Goal: Task Accomplishment & Management: Complete application form

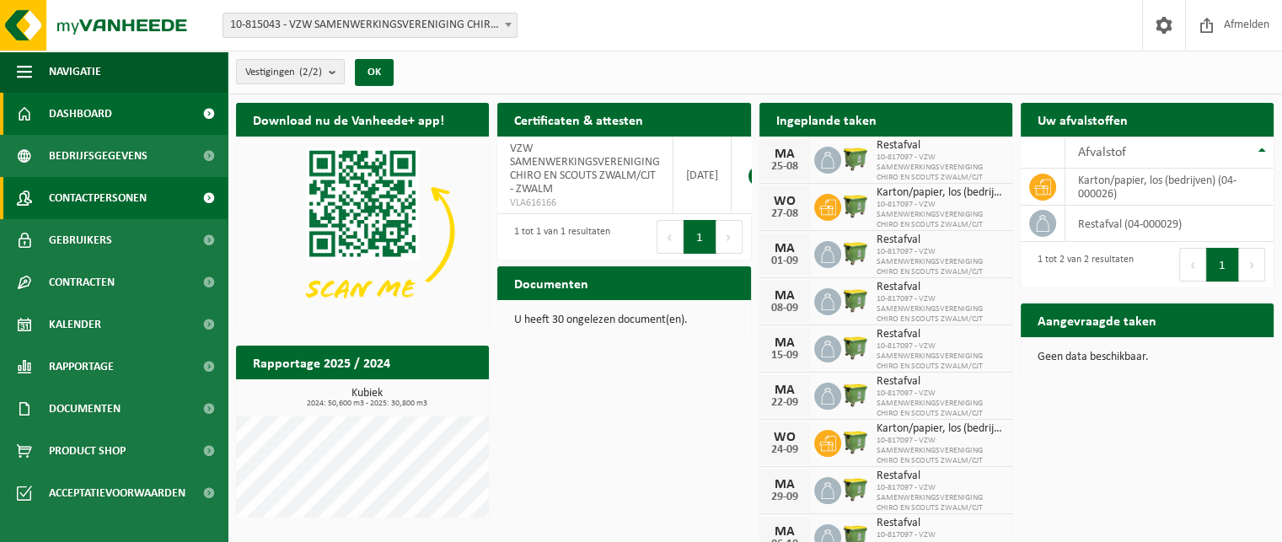
click at [84, 201] on span "Contactpersonen" at bounding box center [98, 198] width 98 height 42
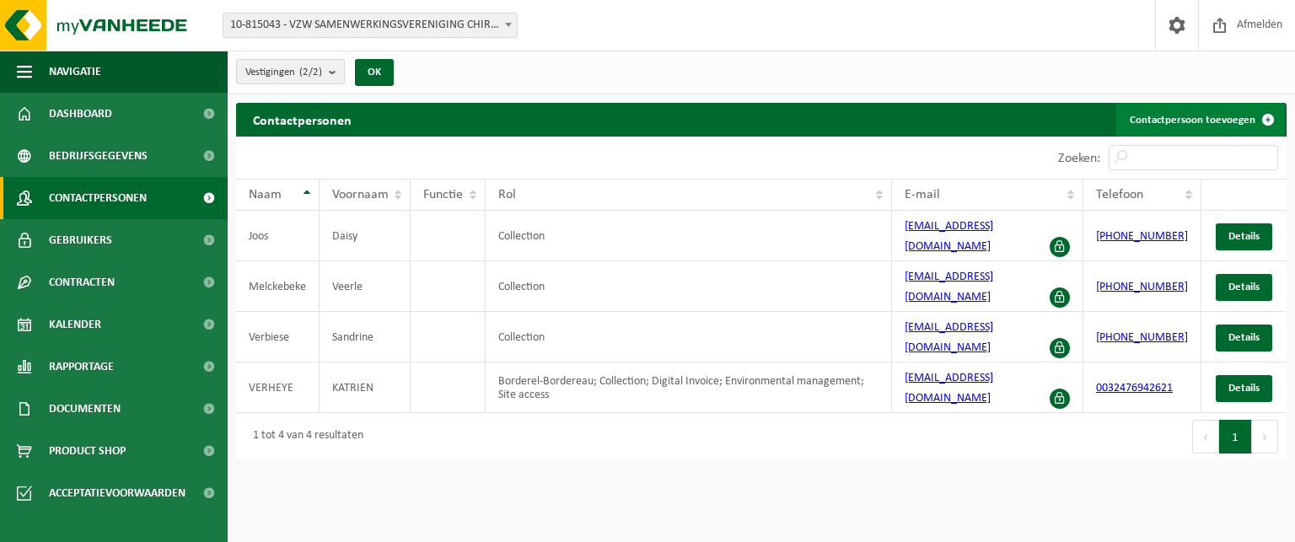
click at [1205, 127] on link "Contactpersoon toevoegen" at bounding box center [1200, 120] width 169 height 34
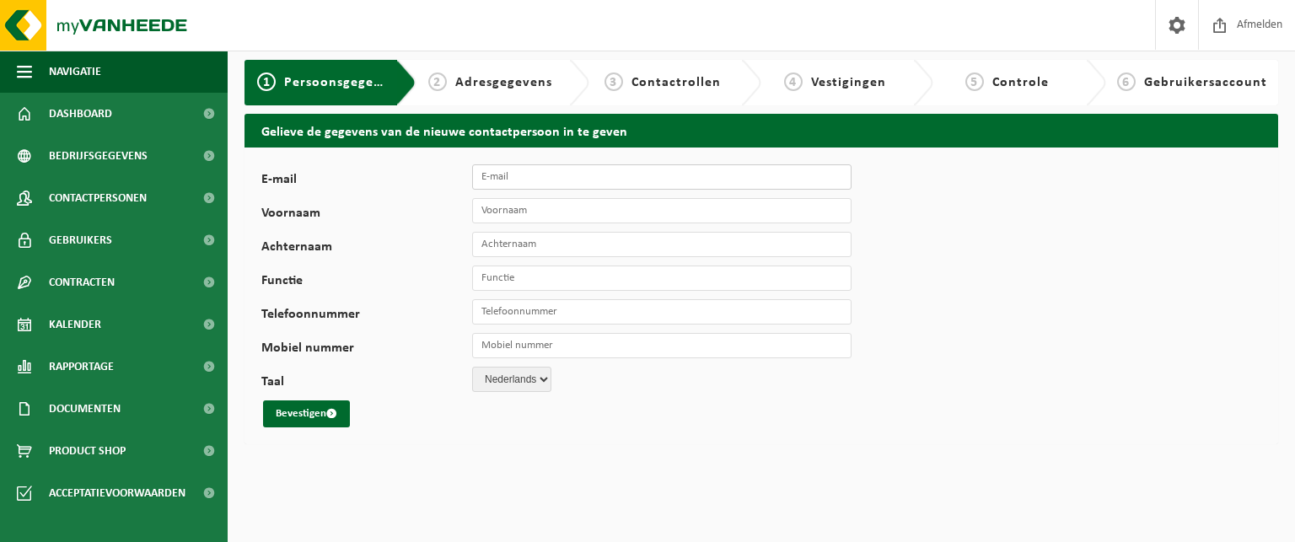
click at [578, 174] on input "E-mail" at bounding box center [661, 176] width 379 height 25
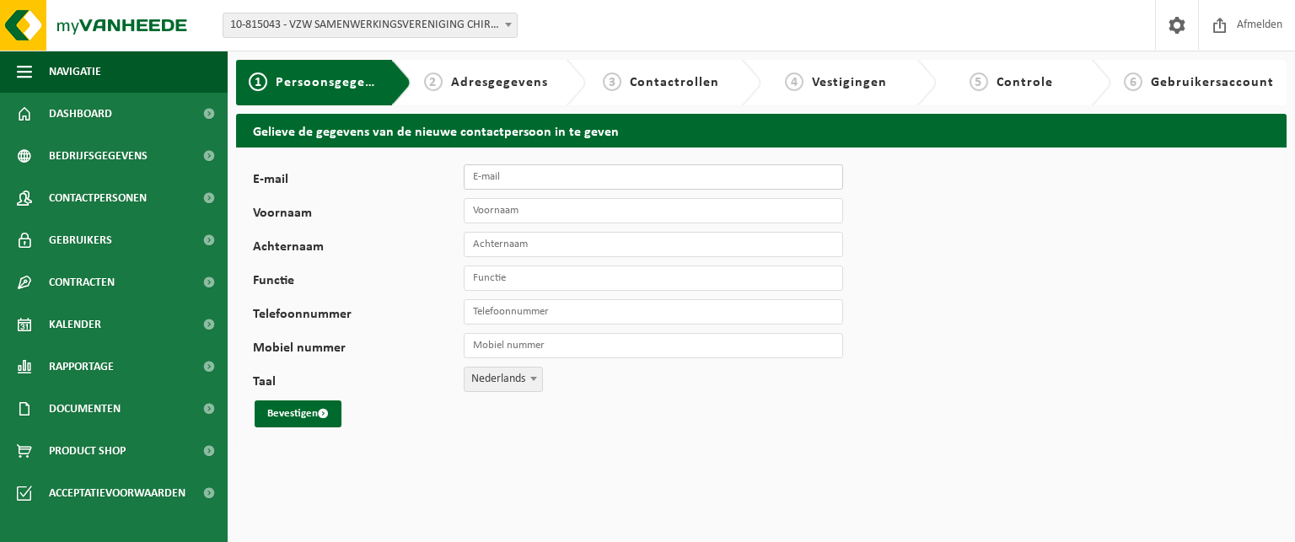
paste input ""[EMAIL_ADDRESS][DOMAIN_NAME]" <[DOMAIN_NAME][EMAIL_ADDRESS][DOMAIN_NAME]>"
click at [633, 177] on input ""fanny.dedeurwaerdere@telenet.be" <fanny.dedeurwaerdere@telenet.be>" at bounding box center [653, 176] width 379 height 25
click at [472, 173] on input ""fanny.dedeurwaerdere@telenet.be" at bounding box center [653, 176] width 379 height 25
type input "[EMAIL_ADDRESS][DOMAIN_NAME]"
click at [483, 216] on input "Voornaam" at bounding box center [653, 210] width 379 height 25
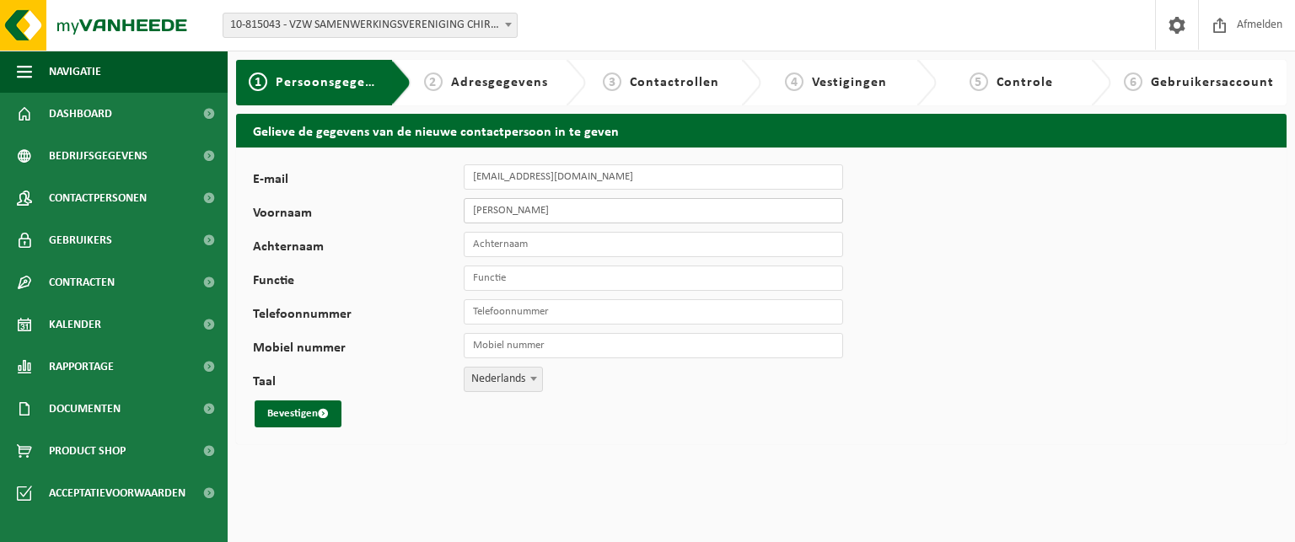
type input "Fanny"
click at [478, 242] on input "Achternaam" at bounding box center [653, 244] width 379 height 25
type input "Dedeurwaerdere"
click at [494, 281] on input "Functie" at bounding box center [653, 278] width 379 height 25
type input "Concierge"
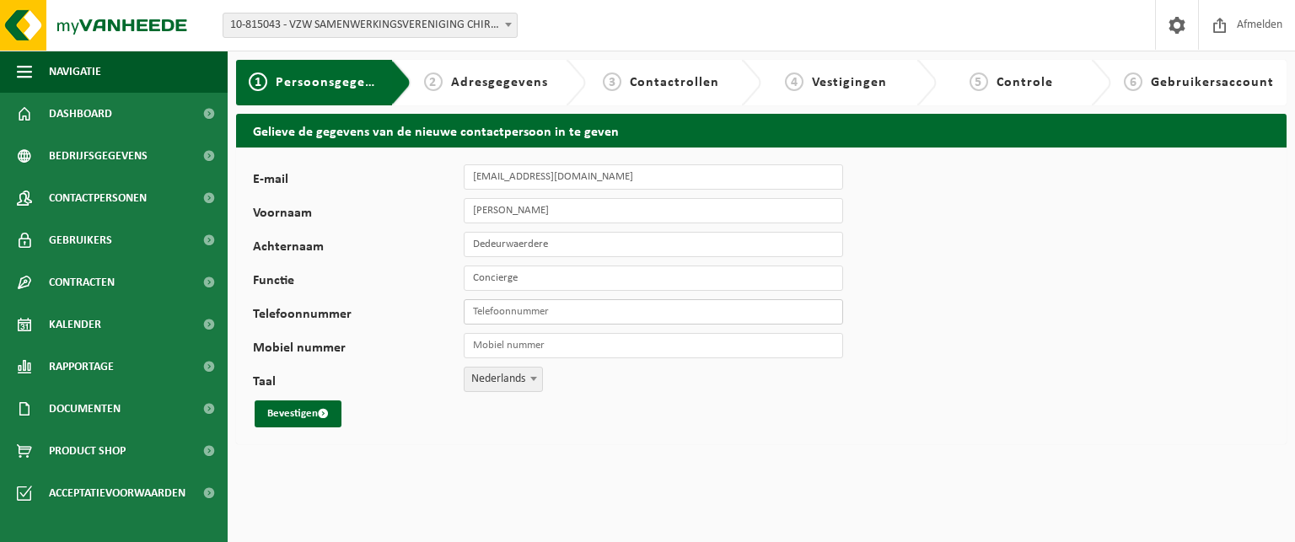
click at [594, 313] on input "Telefoonnummer" at bounding box center [653, 311] width 379 height 25
type input "[PHONE_NUMBER]"
click at [513, 347] on input "Mobiel nummer" at bounding box center [653, 345] width 379 height 25
drag, startPoint x: 586, startPoint y: 315, endPoint x: 401, endPoint y: 312, distance: 184.7
click at [401, 312] on div "Telefoonnummer +32 478 62 44 61" at bounding box center [556, 311] width 607 height 25
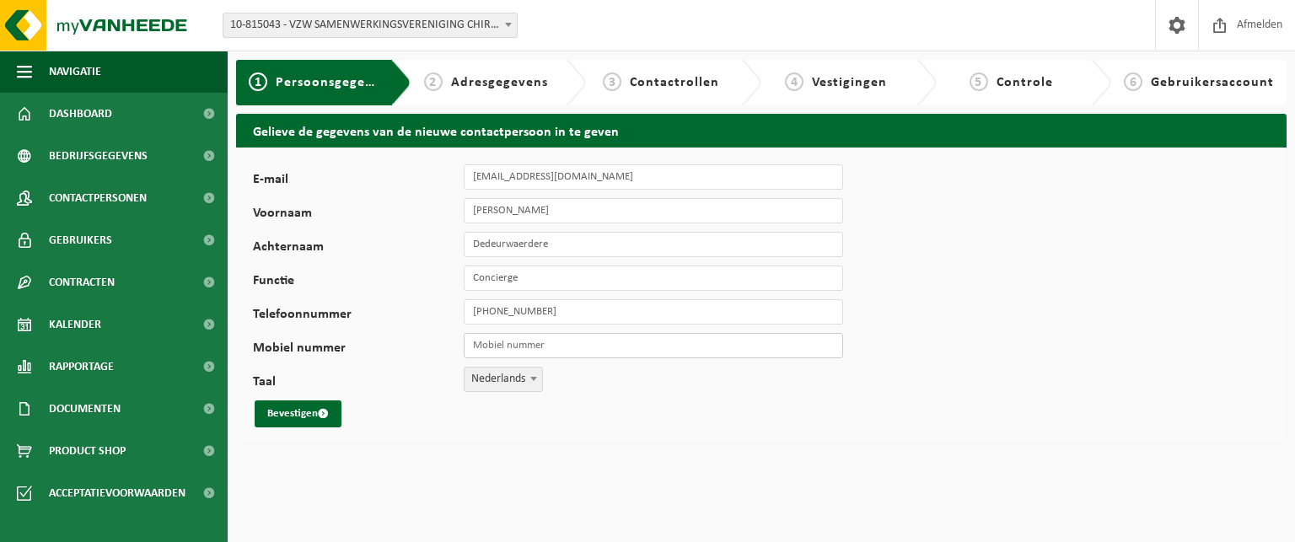
click at [490, 345] on input "Mobiel nummer" at bounding box center [653, 345] width 379 height 25
paste input "+32 478 62 44 61"
type input "+32 478 62 44 61"
click at [293, 415] on button "Bevestigen" at bounding box center [298, 413] width 87 height 27
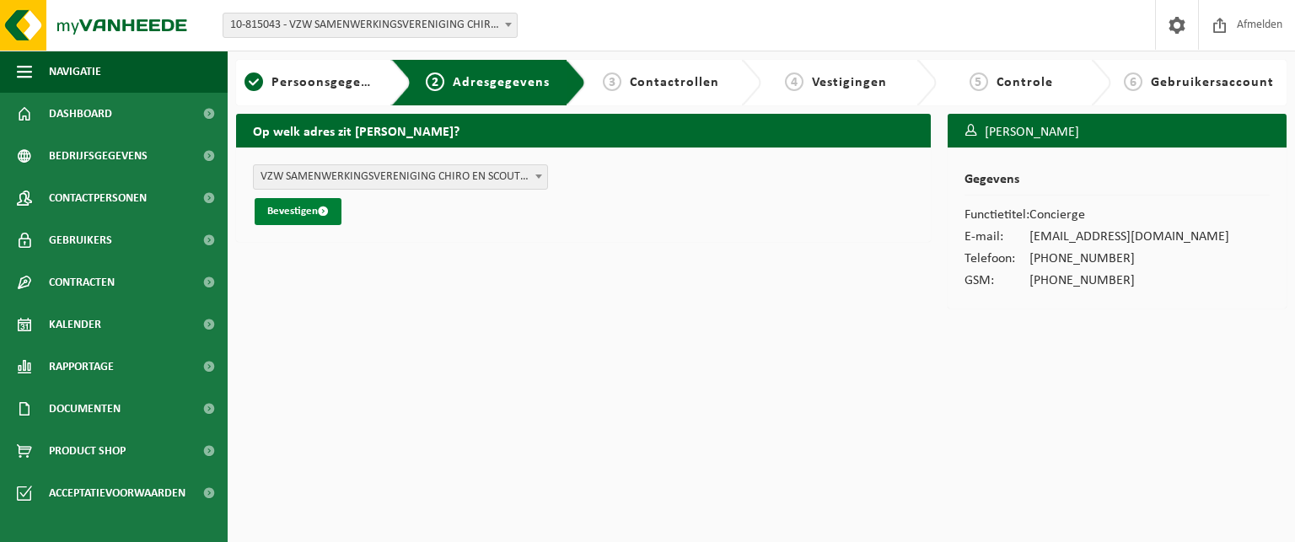
click at [295, 216] on button "Bevestigen" at bounding box center [298, 211] width 87 height 27
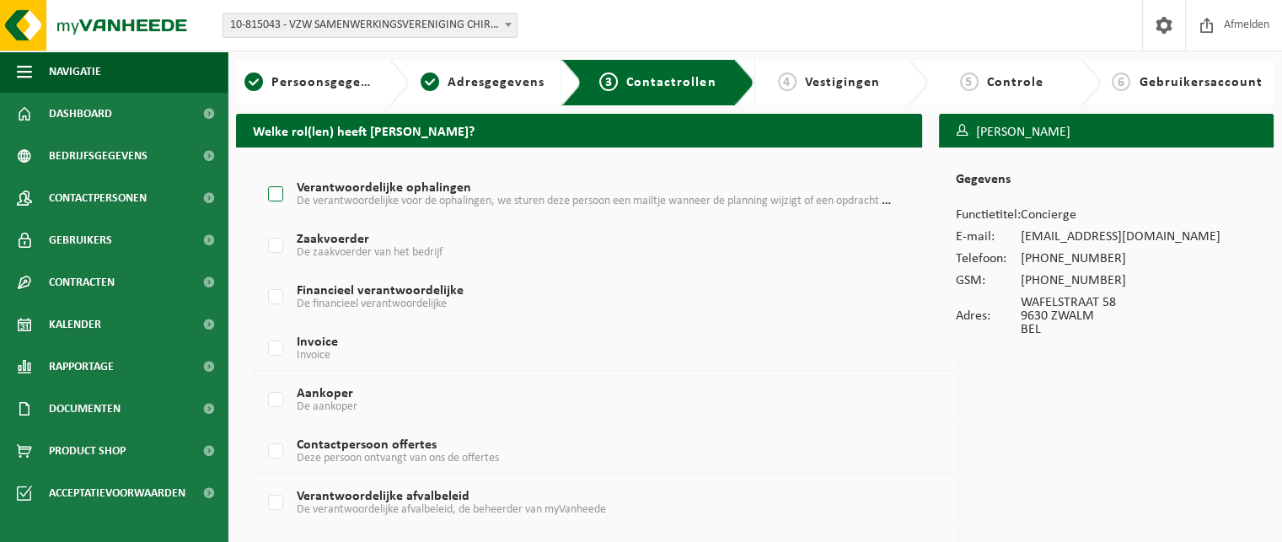
click at [278, 194] on label "Verantwoordelijke ophalingen De verantwoordelijke voor de ophalingen, we sturen…" at bounding box center [578, 194] width 626 height 25
click at [262, 174] on input "Verantwoordelijke ophalingen De verantwoordelijke voor de ophalingen, we sturen…" at bounding box center [261, 173] width 1 height 1
checkbox input "true"
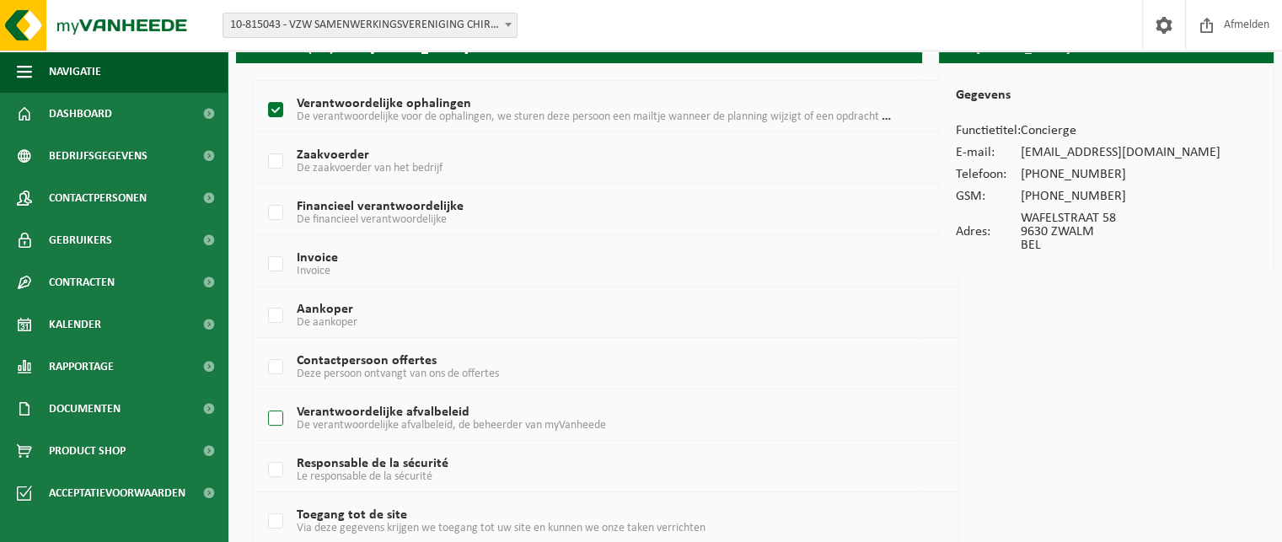
click at [270, 420] on label "Verantwoordelijke afvalbeleid De verantwoordelijke afvalbeleid, de beheerder va…" at bounding box center [578, 418] width 626 height 25
click at [262, 398] on input "Verantwoordelijke afvalbeleid De verantwoordelijke afvalbeleid, de beheerder va…" at bounding box center [261, 397] width 1 height 1
checkbox input "true"
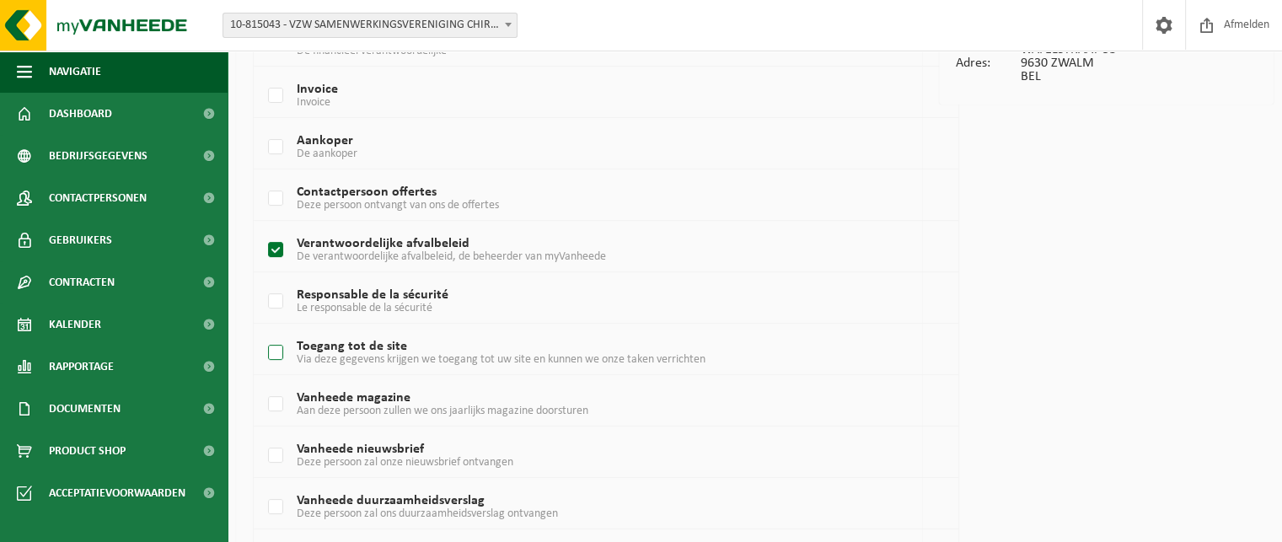
scroll to position [0, 0]
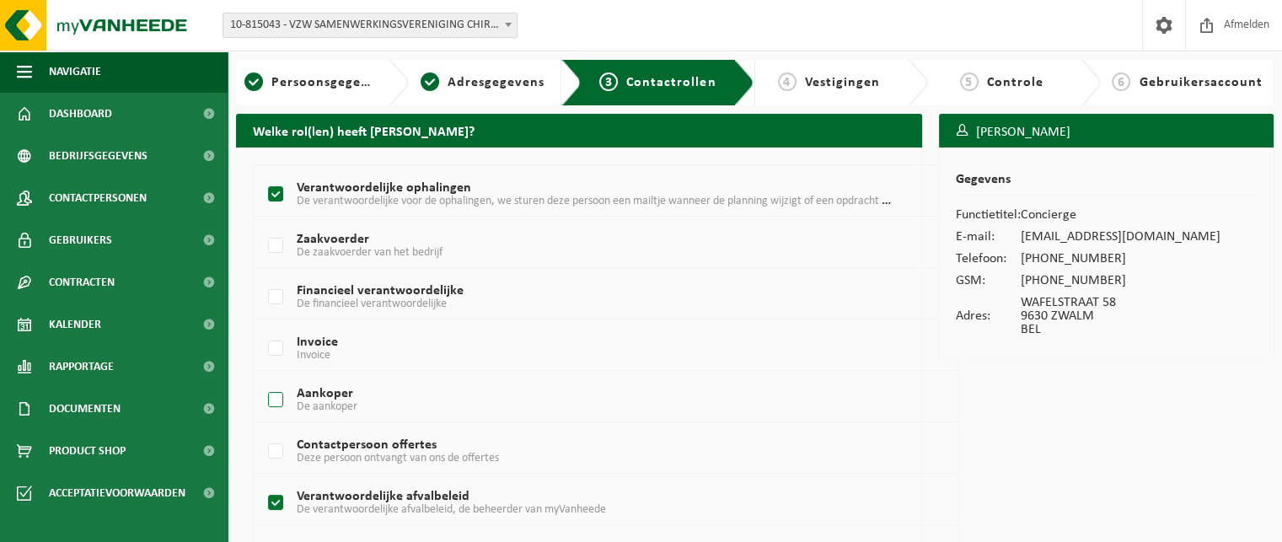
click at [269, 394] on label "Aankoper De aankoper" at bounding box center [578, 400] width 626 height 25
click at [262, 379] on input "Aankoper De aankoper" at bounding box center [261, 379] width 1 height 1
checkbox input "true"
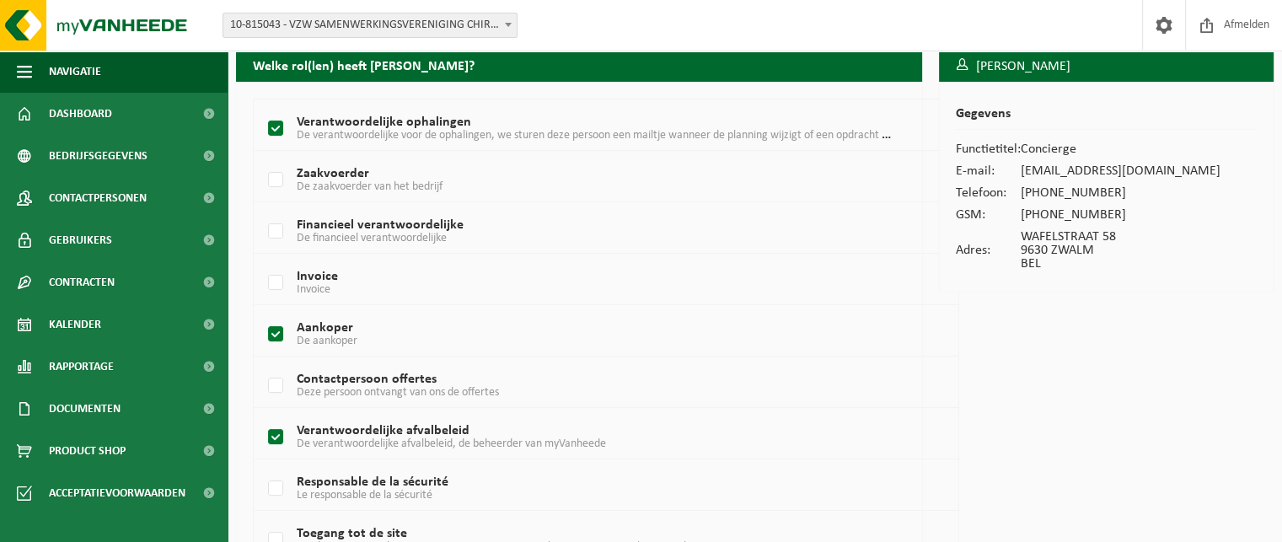
scroll to position [84, 0]
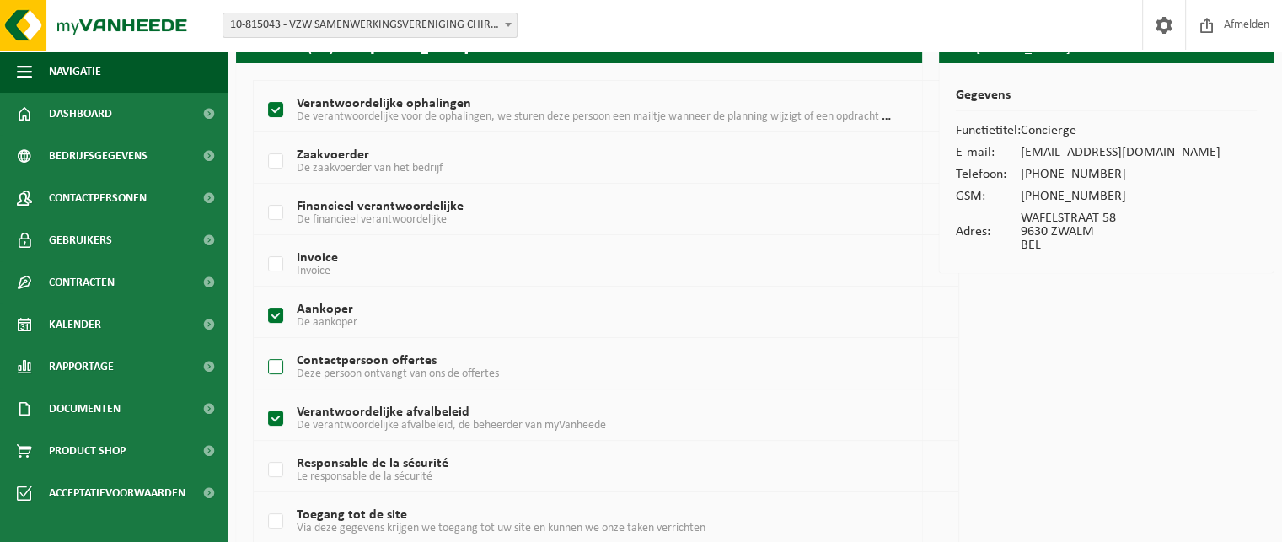
click at [282, 370] on label "Contactpersoon offertes Deze persoon ontvangt van ons de offertes" at bounding box center [578, 367] width 626 height 25
click at [262, 347] on input "Contactpersoon offertes Deze persoon ontvangt van ons de offertes" at bounding box center [261, 346] width 1 height 1
checkbox input "true"
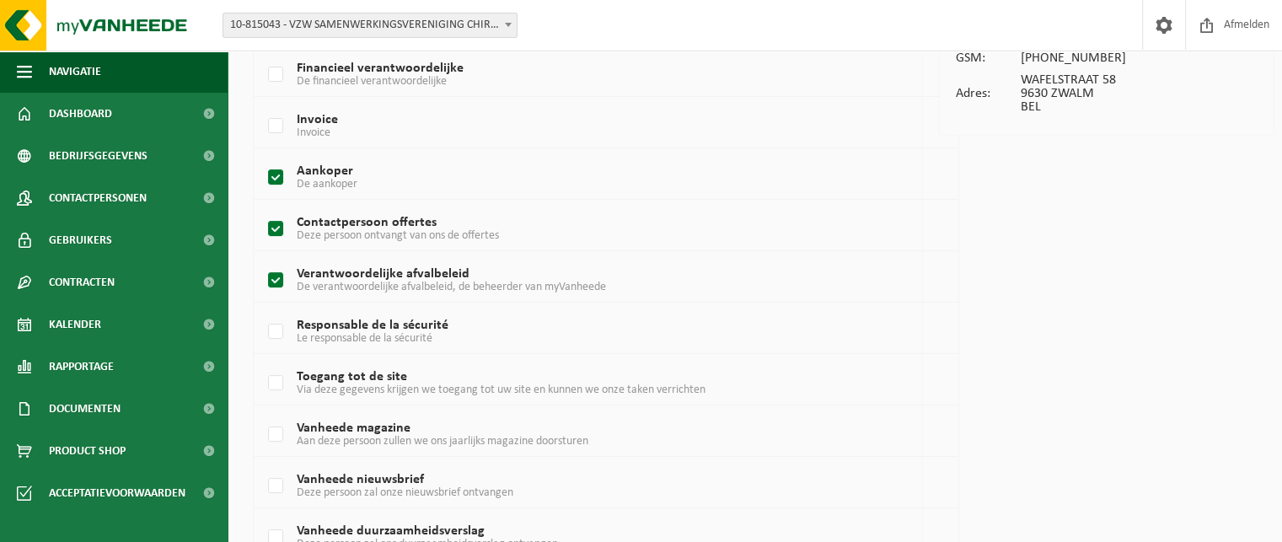
scroll to position [337, 0]
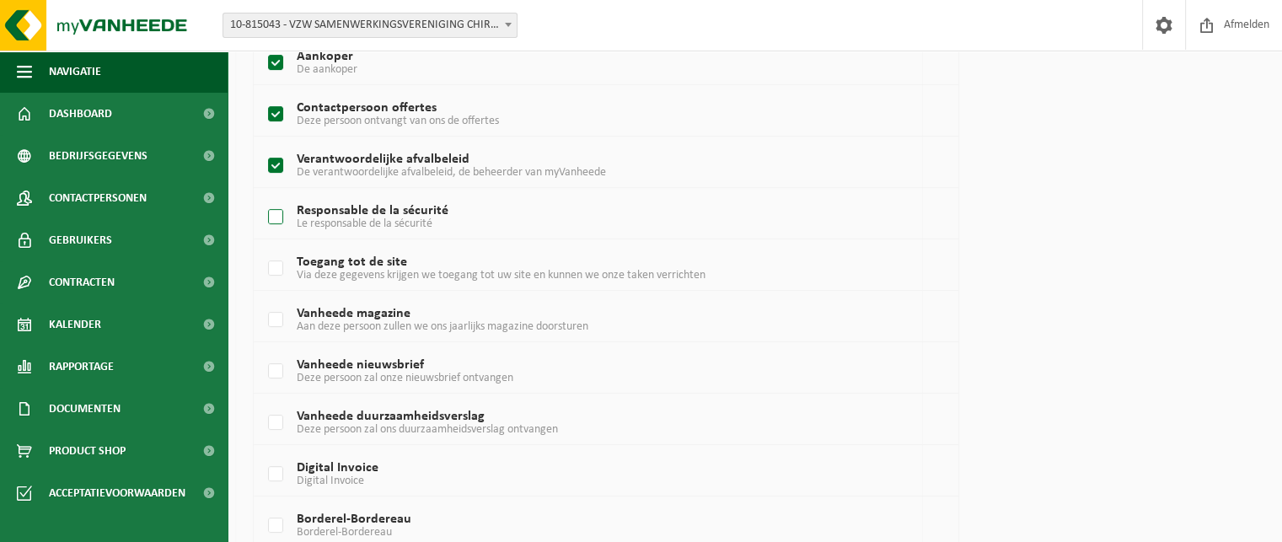
click at [280, 213] on label "Responsable de la sécurité Le responsable de la sécurité" at bounding box center [578, 217] width 626 height 25
click at [262, 196] on input "Responsable de la sécurité Le responsable de la sécurité" at bounding box center [261, 196] width 1 height 1
checkbox input "true"
click at [277, 265] on label "Toegang tot de site Via deze gegevens krijgen we toegang tot uw site en kunnen …" at bounding box center [578, 268] width 626 height 25
click at [262, 248] on input "Toegang tot de site Via deze gegevens krijgen we toegang tot uw site en kunnen …" at bounding box center [261, 247] width 1 height 1
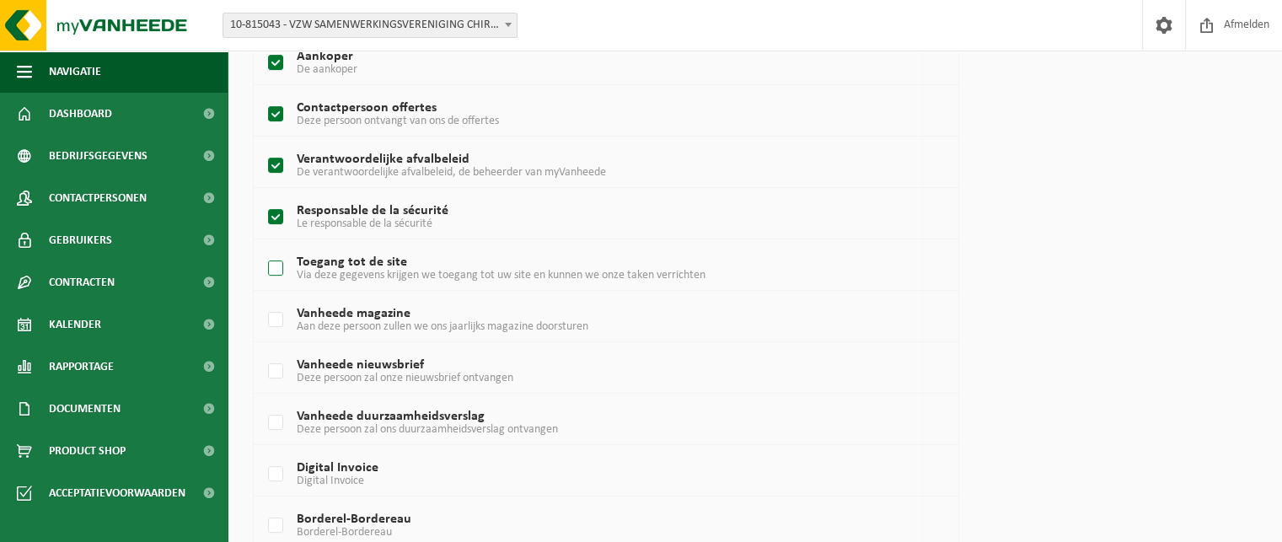
checkbox input "true"
click at [271, 377] on label "Vanheede nieuwsbrief Deze persoon zal onze nieuwsbrief ontvangen" at bounding box center [578, 371] width 626 height 25
click at [262, 351] on input "Vanheede nieuwsbrief Deze persoon zal onze nieuwsbrief ontvangen" at bounding box center [261, 350] width 1 height 1
checkbox input "true"
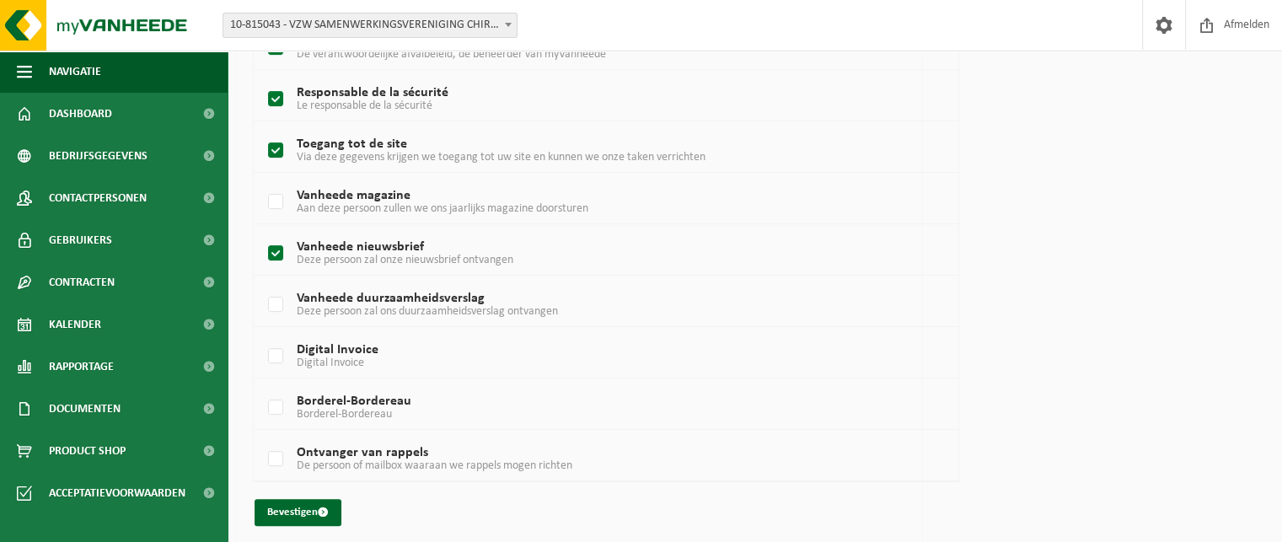
scroll to position [460, 0]
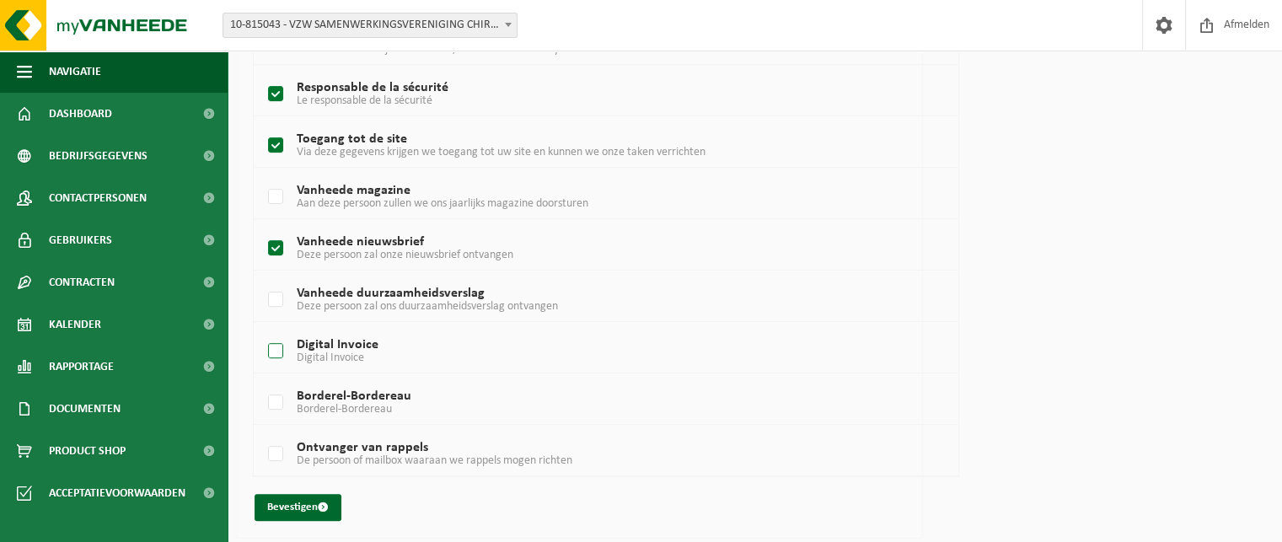
drag, startPoint x: 271, startPoint y: 301, endPoint x: 295, endPoint y: 339, distance: 45.1
click at [271, 304] on label "Vanheede duurzaamheidsverslag Deze persoon zal ons duurzaamheidsverslag ontvang…" at bounding box center [578, 299] width 626 height 25
click at [262, 279] on input "Vanheede duurzaamheidsverslag Deze persoon zal ons duurzaamheidsverslag ontvang…" at bounding box center [261, 278] width 1 height 1
checkbox input "true"
click at [277, 512] on button "Bevestigen" at bounding box center [298, 507] width 87 height 27
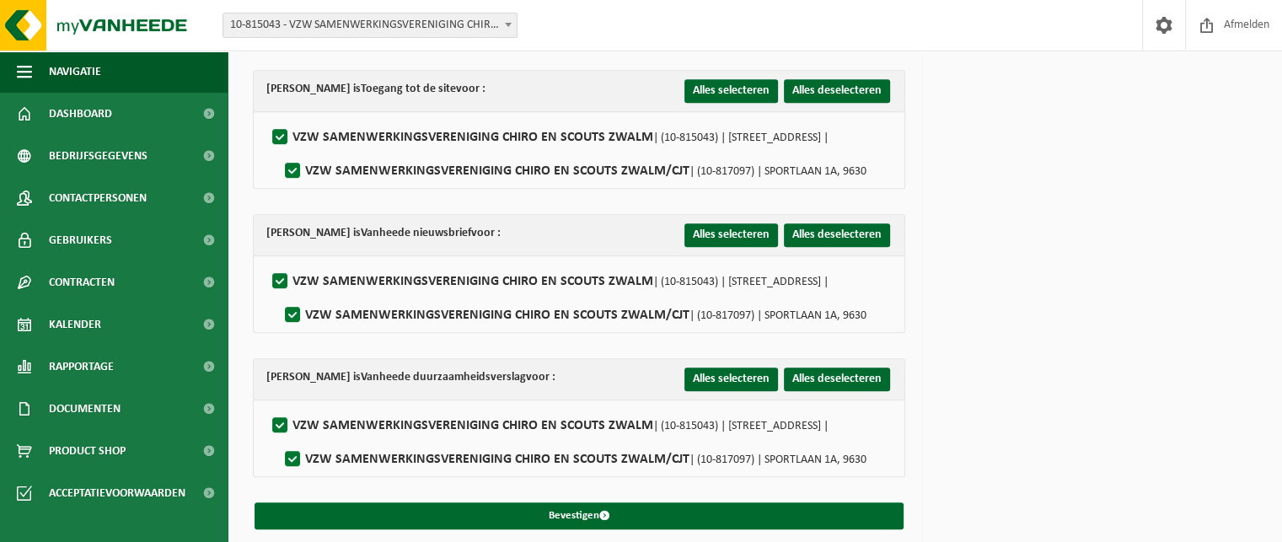
scroll to position [819, 0]
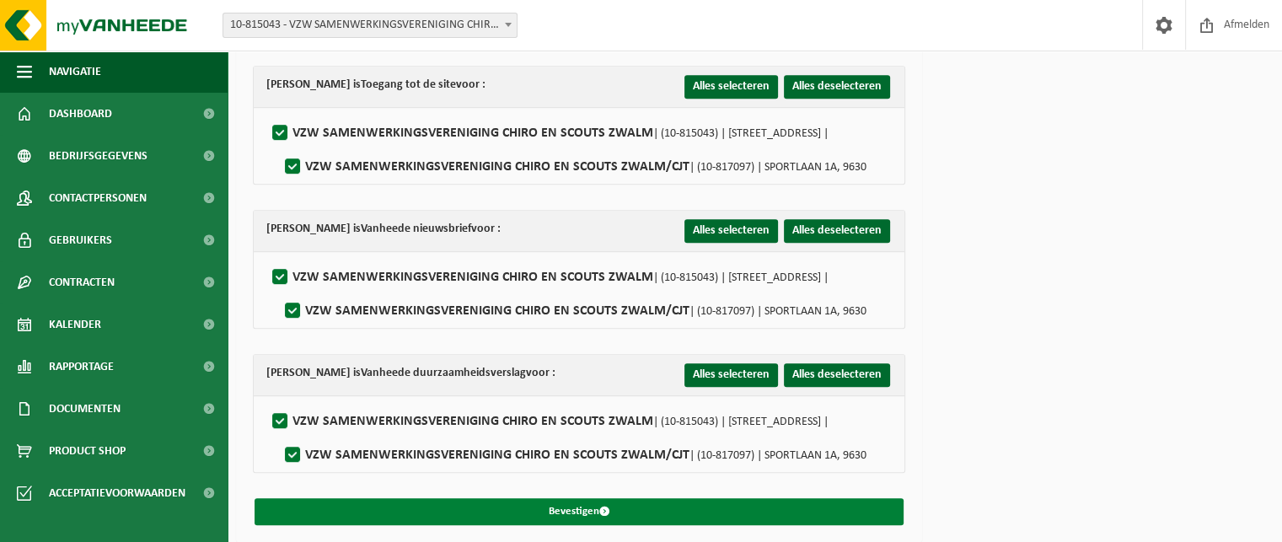
click at [576, 502] on button "Bevestigen" at bounding box center [579, 511] width 649 height 27
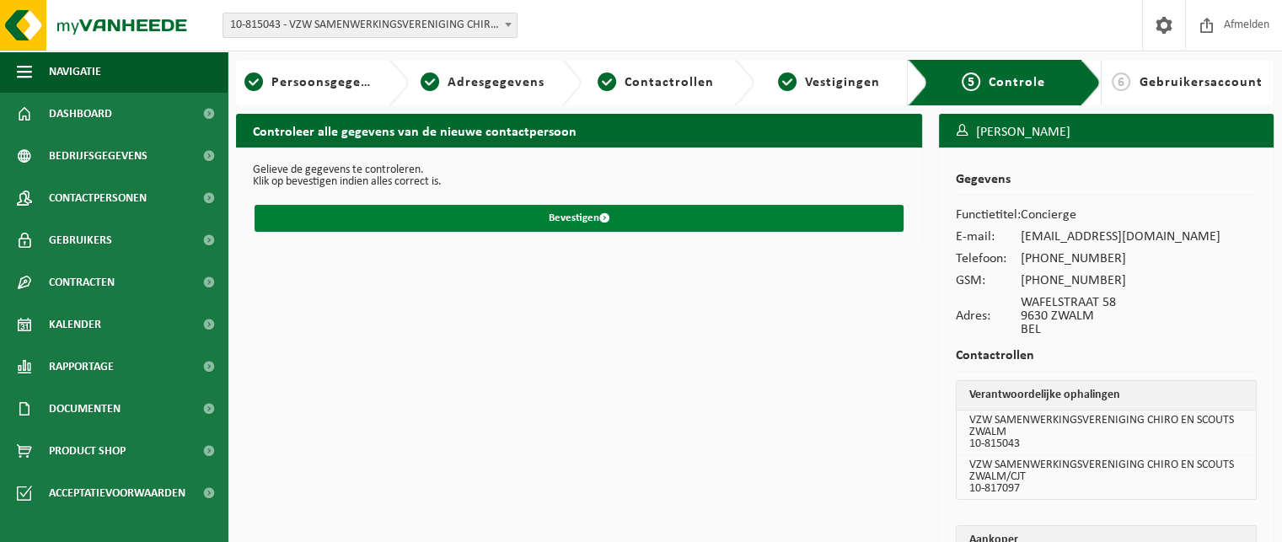
click at [572, 225] on button "Bevestigen" at bounding box center [579, 218] width 649 height 27
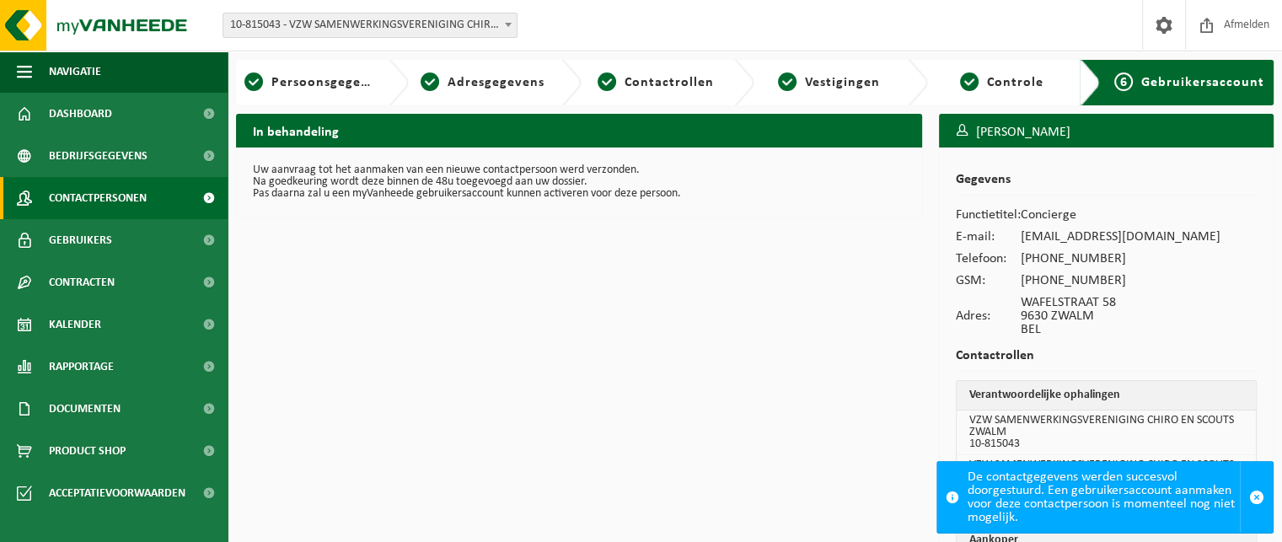
click at [105, 200] on span "Contactpersonen" at bounding box center [98, 198] width 98 height 42
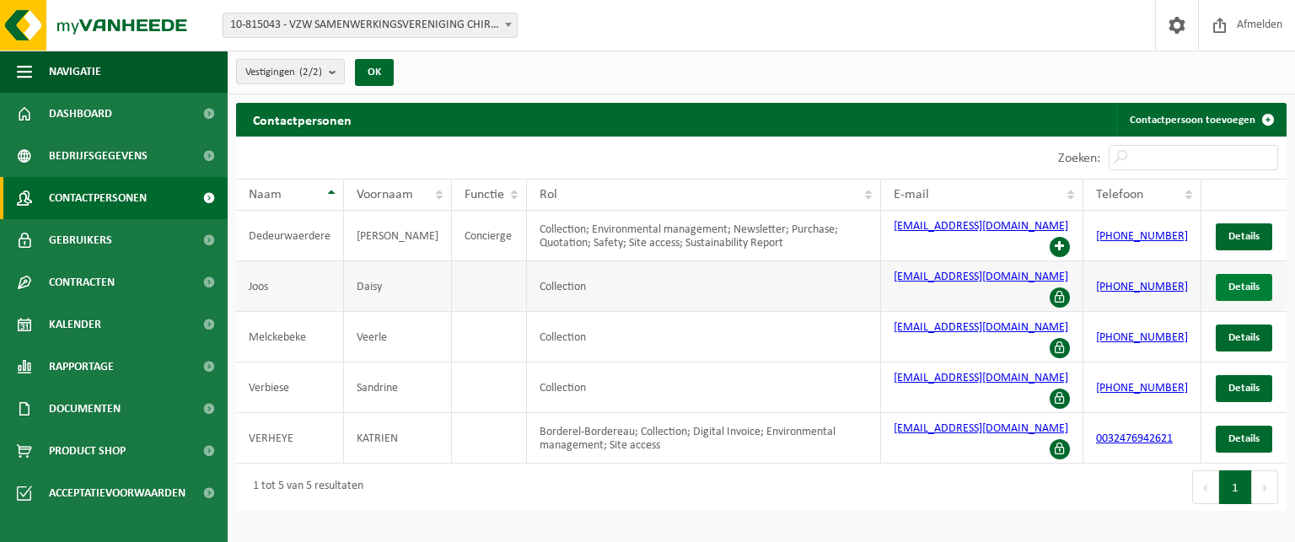
click at [1221, 281] on link "Details" at bounding box center [1244, 287] width 56 height 27
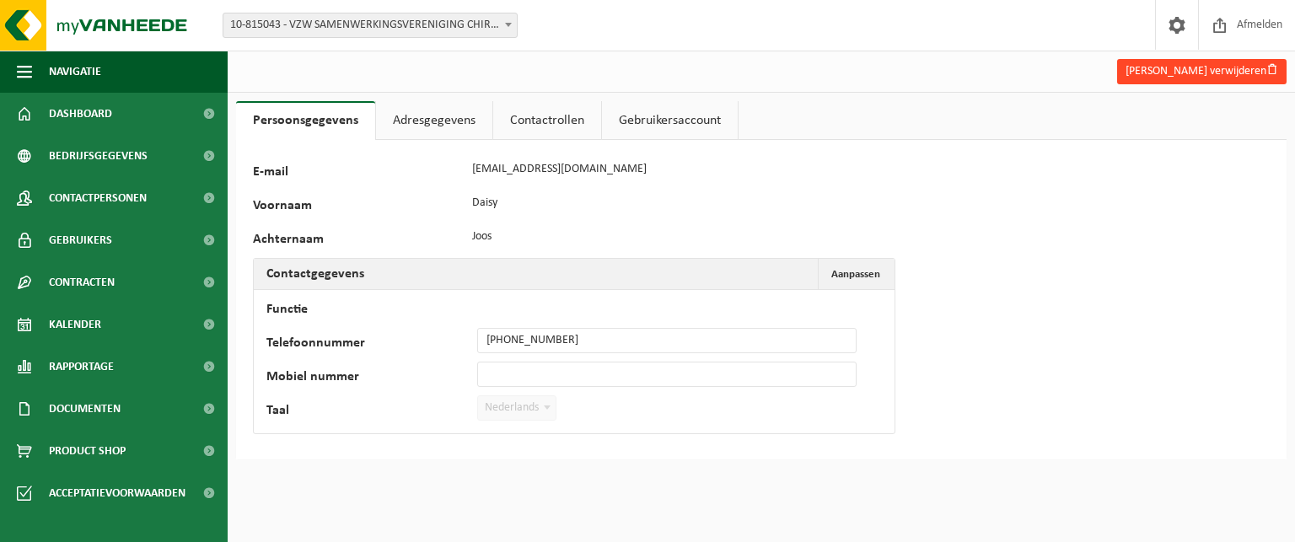
click at [1214, 77] on button "[PERSON_NAME] verwijderen" at bounding box center [1201, 71] width 169 height 25
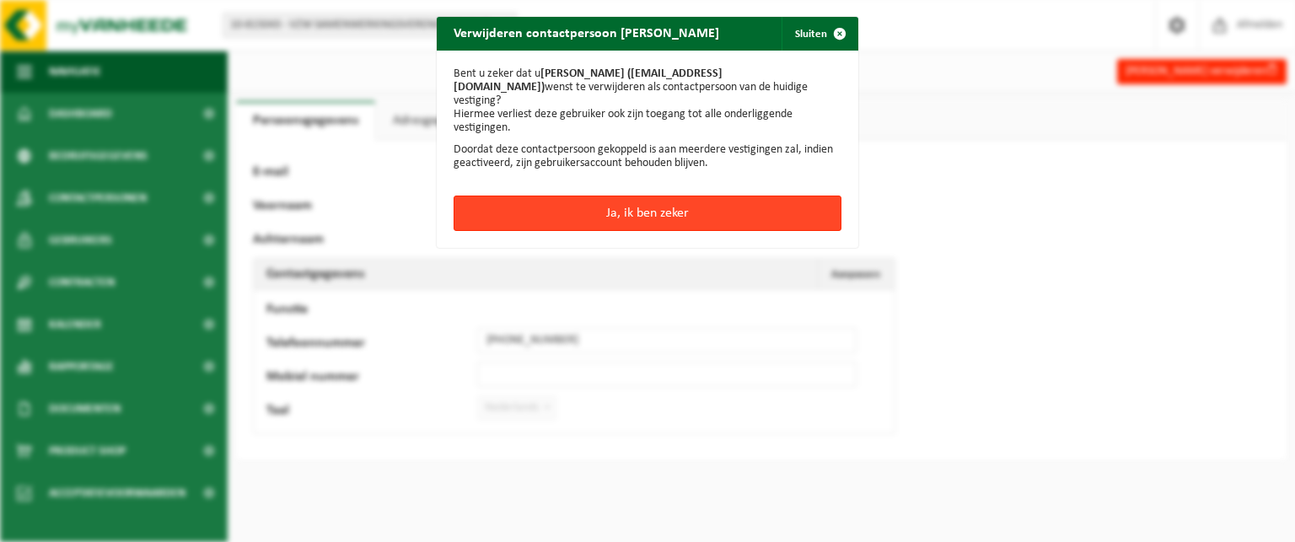
click at [632, 201] on button "Ja, ik ben zeker" at bounding box center [648, 213] width 388 height 35
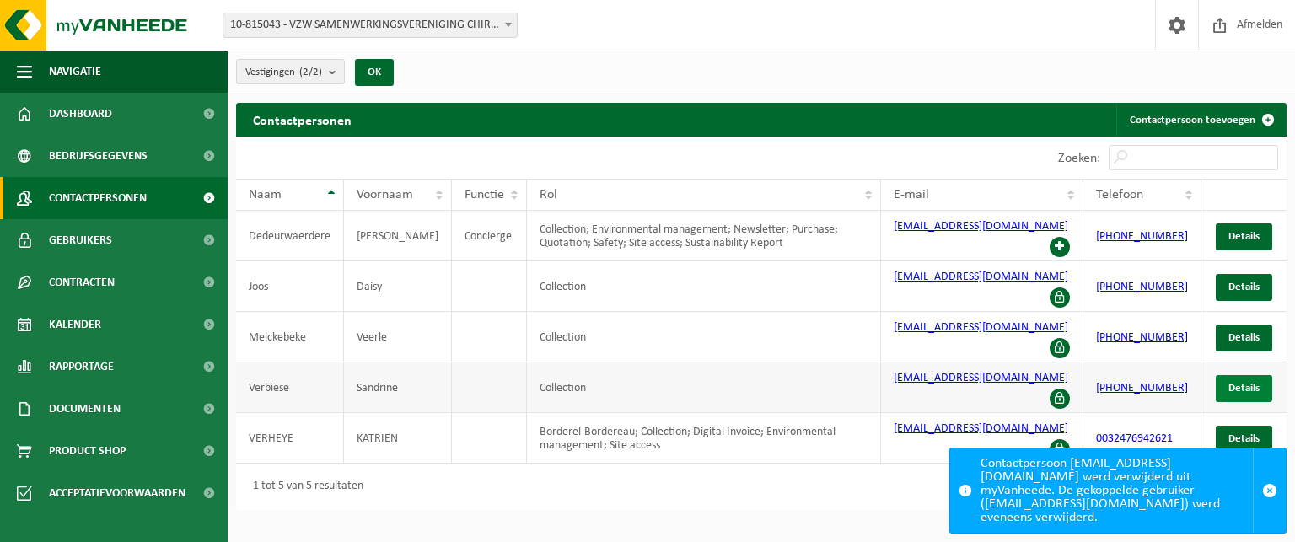
click at [1255, 383] on span "Details" at bounding box center [1243, 388] width 31 height 11
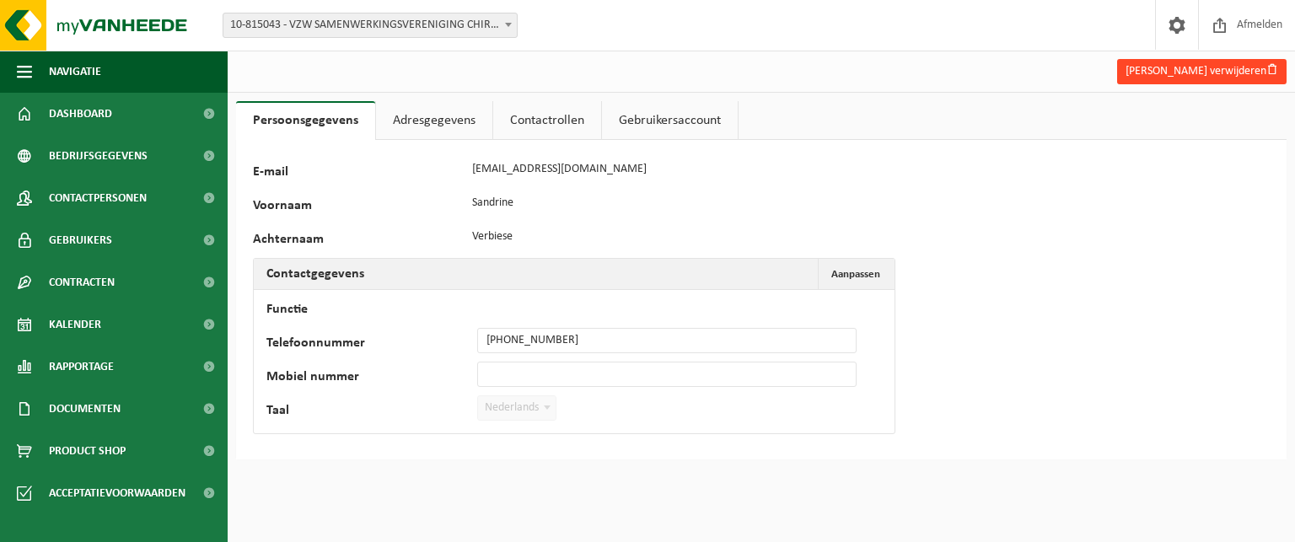
click at [1194, 75] on button "Sandrine Verbiese verwijderen" at bounding box center [1201, 71] width 169 height 25
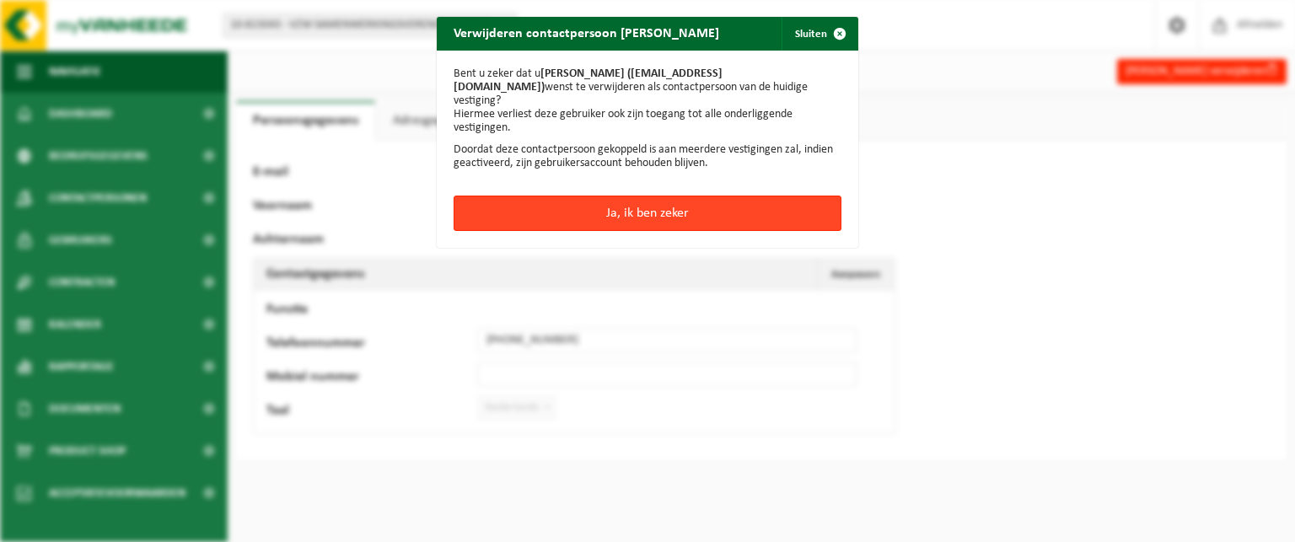
click at [636, 199] on button "Ja, ik ben zeker" at bounding box center [648, 213] width 388 height 35
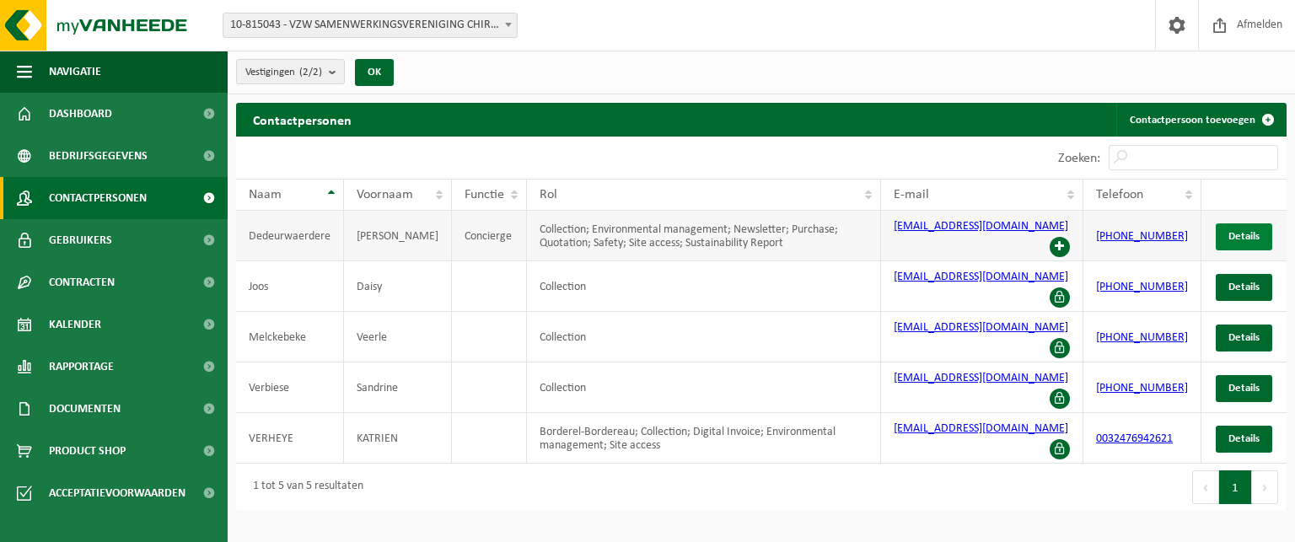
click at [1244, 237] on span "Details" at bounding box center [1243, 236] width 31 height 11
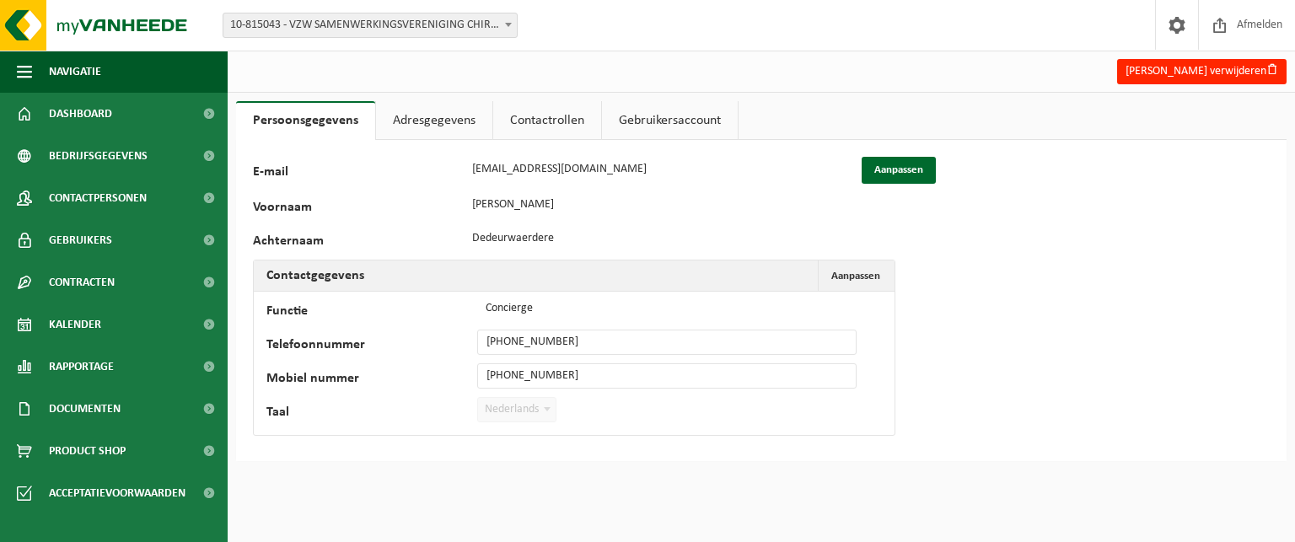
click at [629, 125] on link "Gebruikersaccount" at bounding box center [670, 120] width 136 height 39
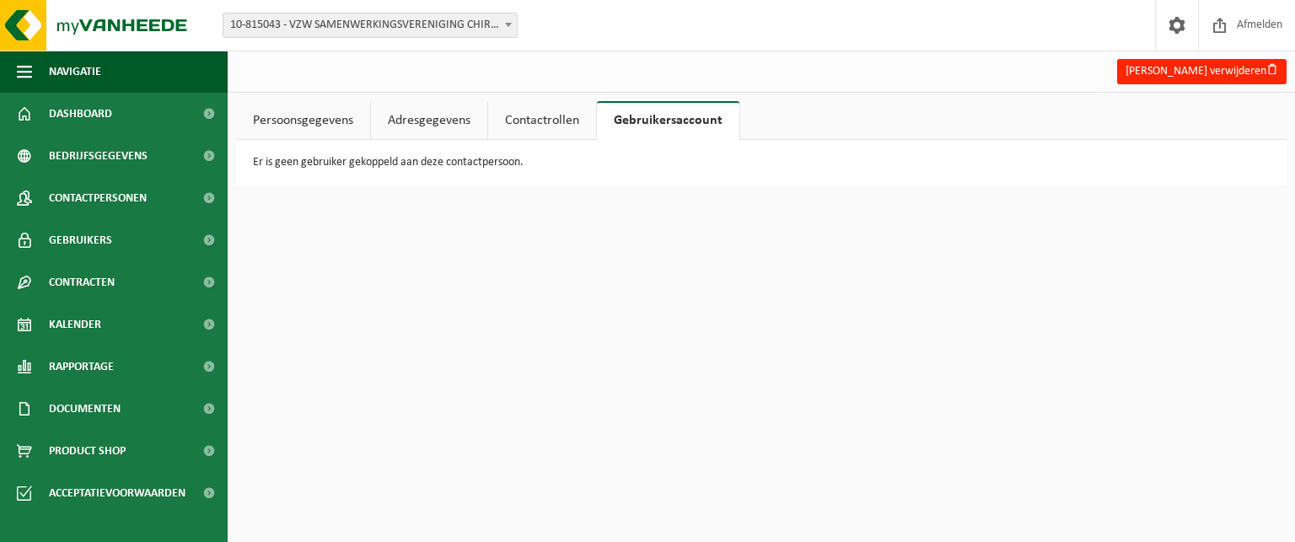
click at [396, 118] on link "Adresgegevens" at bounding box center [429, 120] width 116 height 39
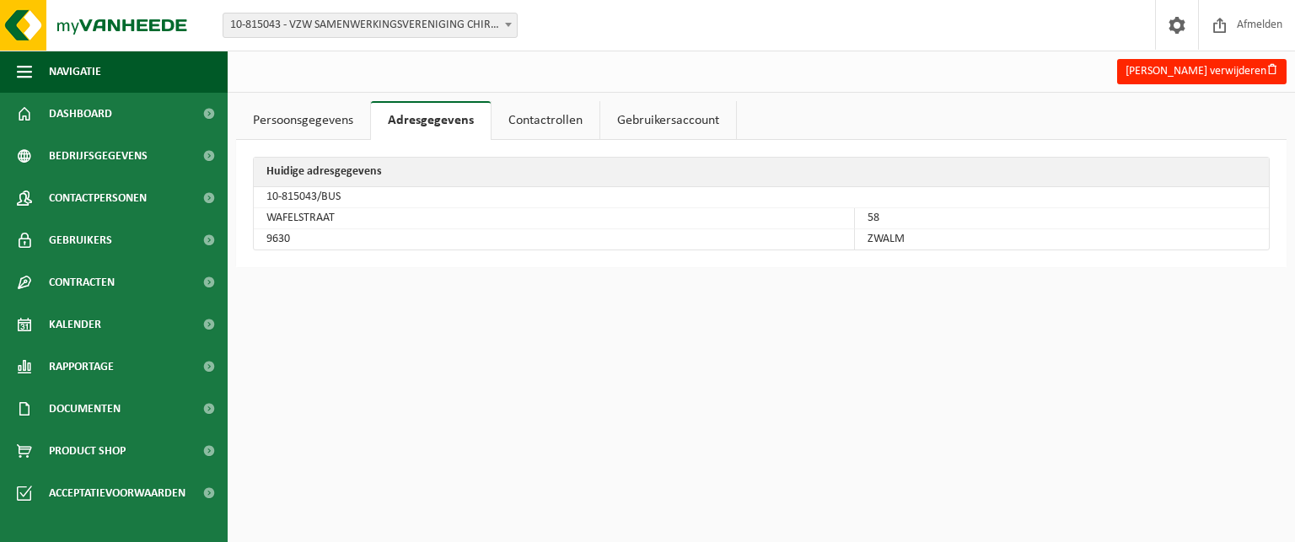
click at [542, 118] on link "Contactrollen" at bounding box center [546, 120] width 108 height 39
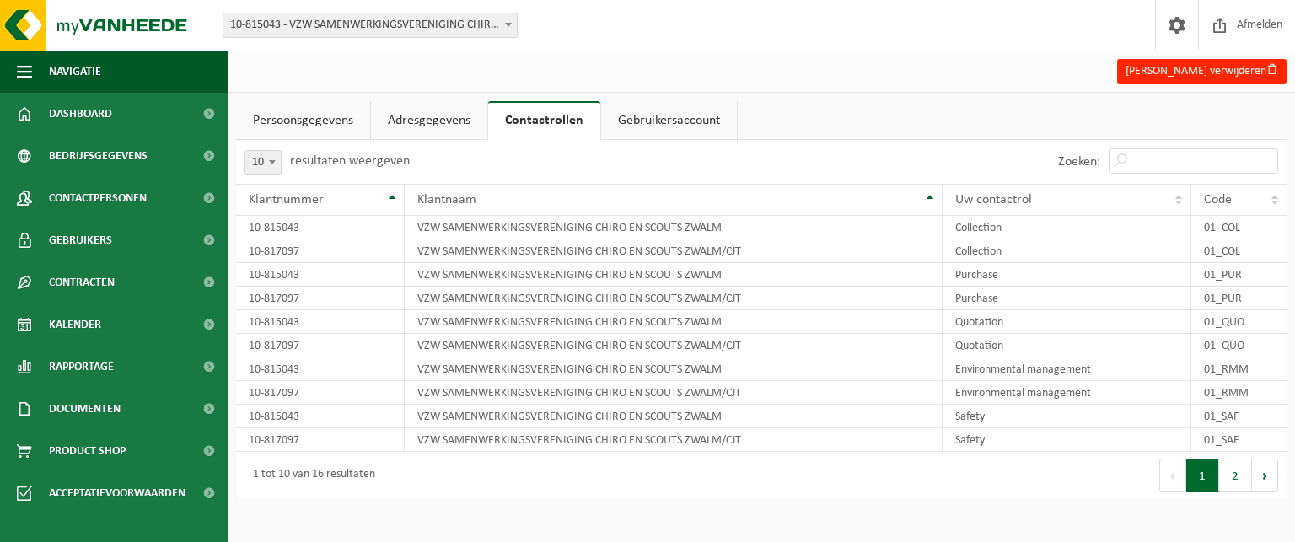
click at [320, 121] on link "Persoonsgegevens" at bounding box center [303, 120] width 134 height 39
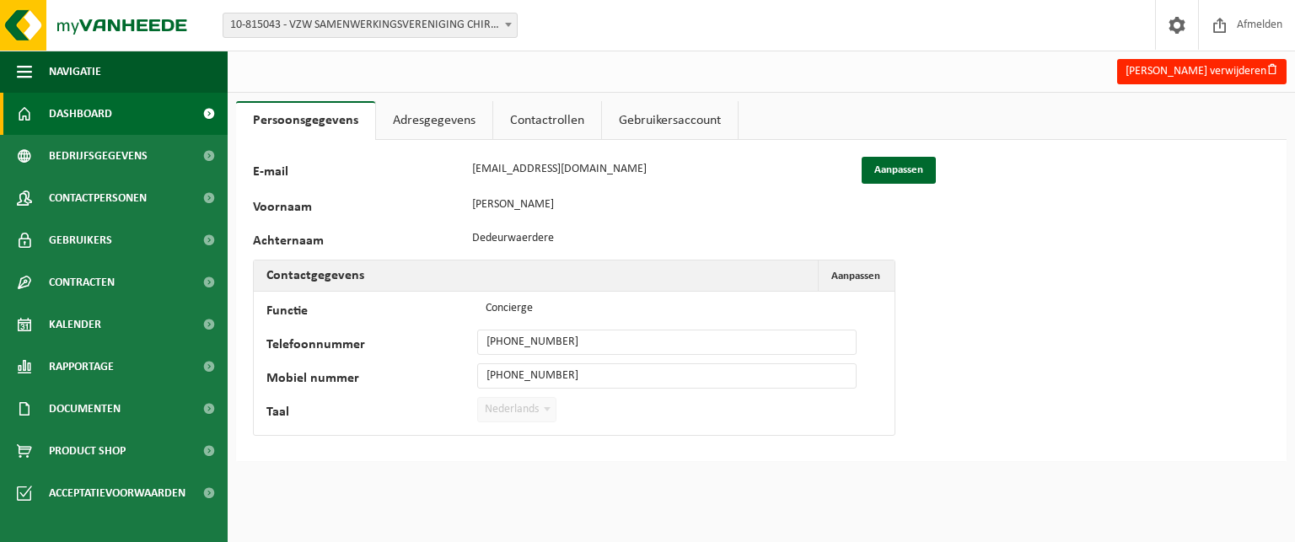
click at [83, 119] on span "Dashboard" at bounding box center [80, 114] width 63 height 42
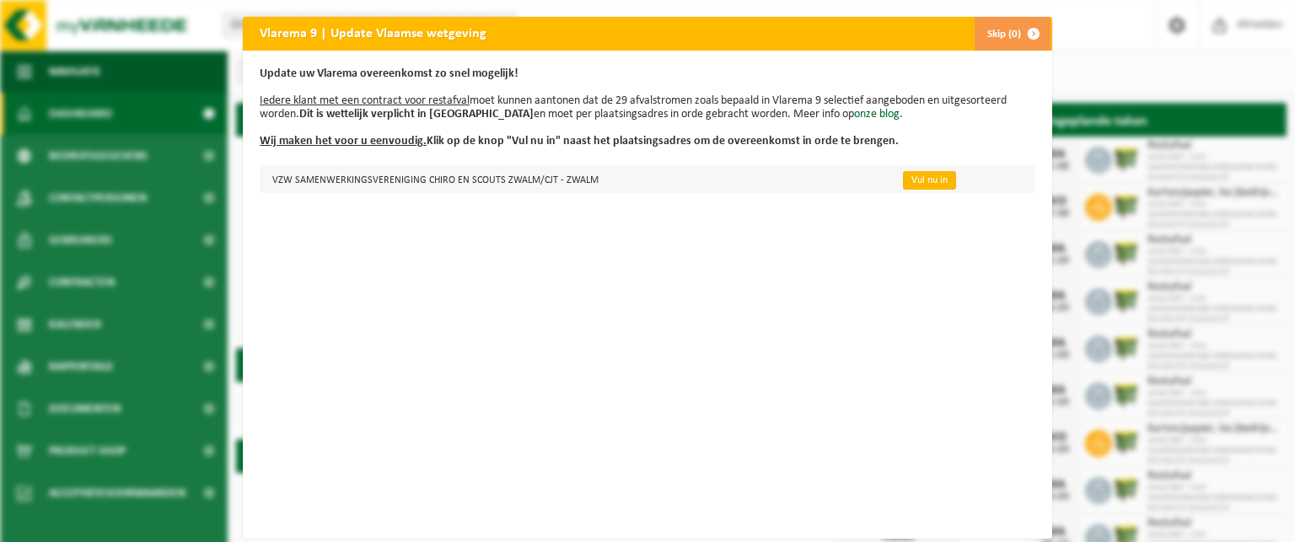
click at [921, 181] on link "Vul nu in" at bounding box center [929, 180] width 53 height 19
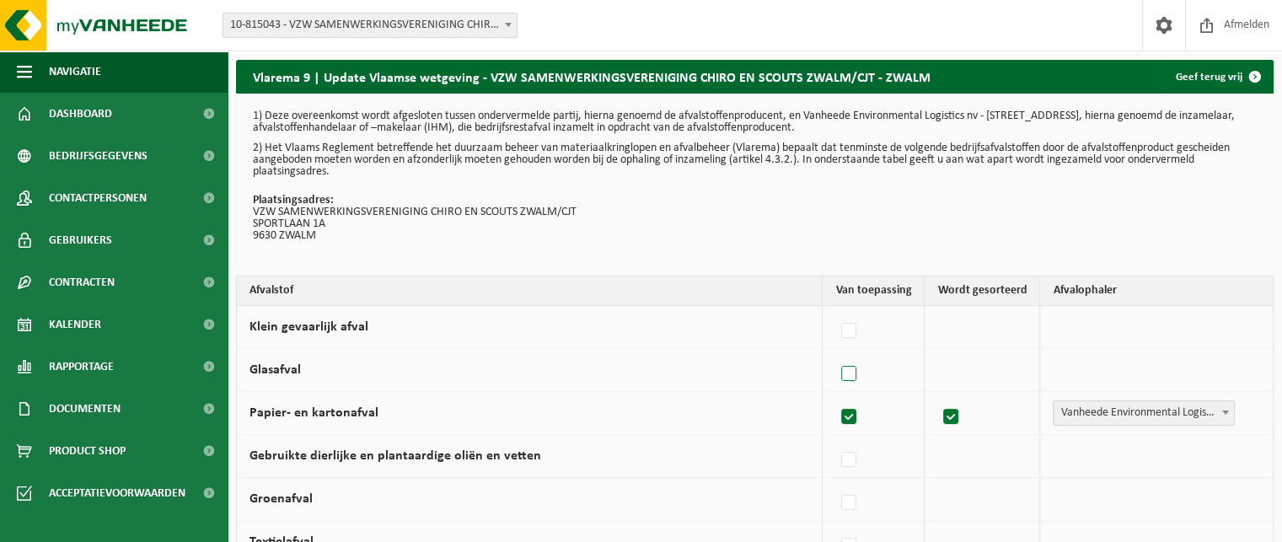
click at [850, 379] on label at bounding box center [850, 374] width 24 height 25
click at [835, 353] on input "Glasafval" at bounding box center [835, 352] width 1 height 1
checkbox input "true"
click at [1120, 377] on span "Vanheede Environmental Logistics" at bounding box center [1142, 370] width 185 height 24
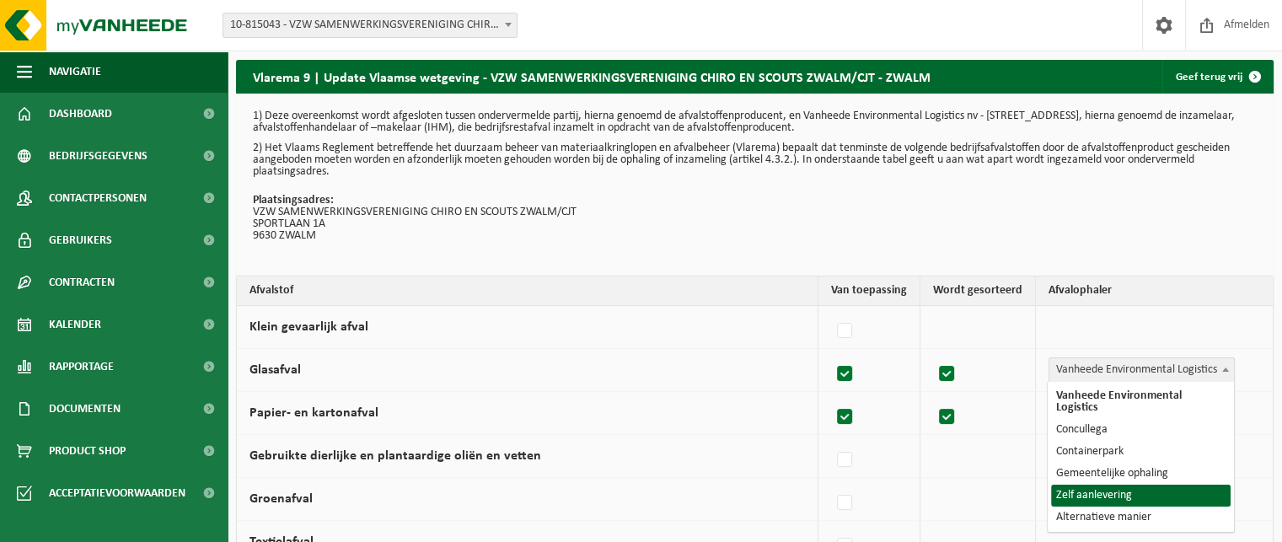
select select "Zelf aanlevering"
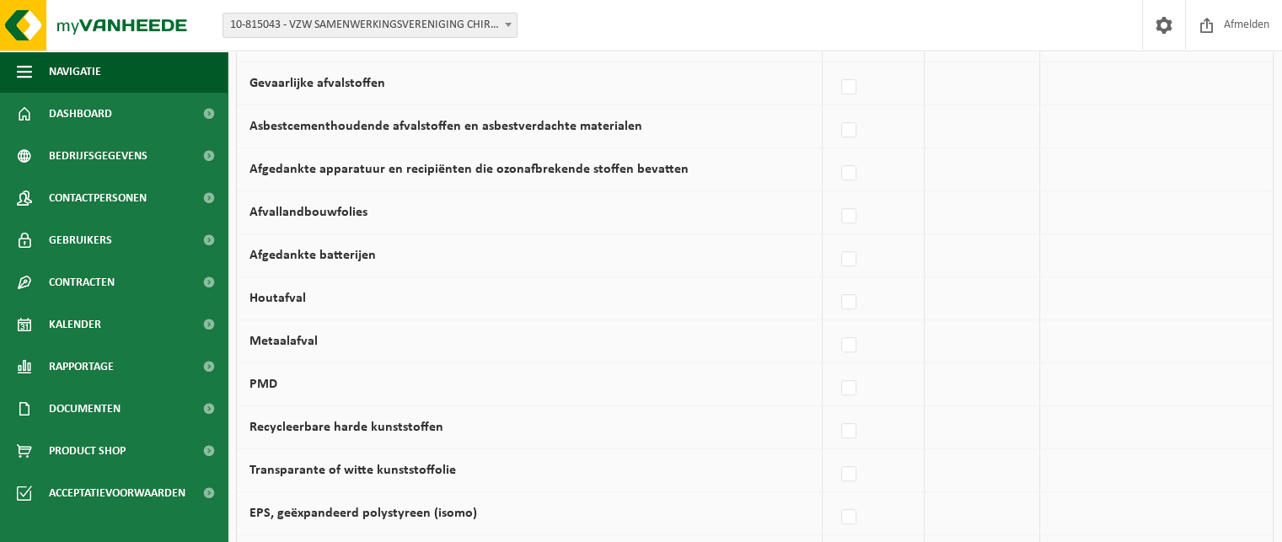
scroll to position [674, 0]
click at [851, 387] on label at bounding box center [850, 387] width 24 height 25
click at [835, 367] on input "PMD" at bounding box center [835, 366] width 1 height 1
checkbox input "true"
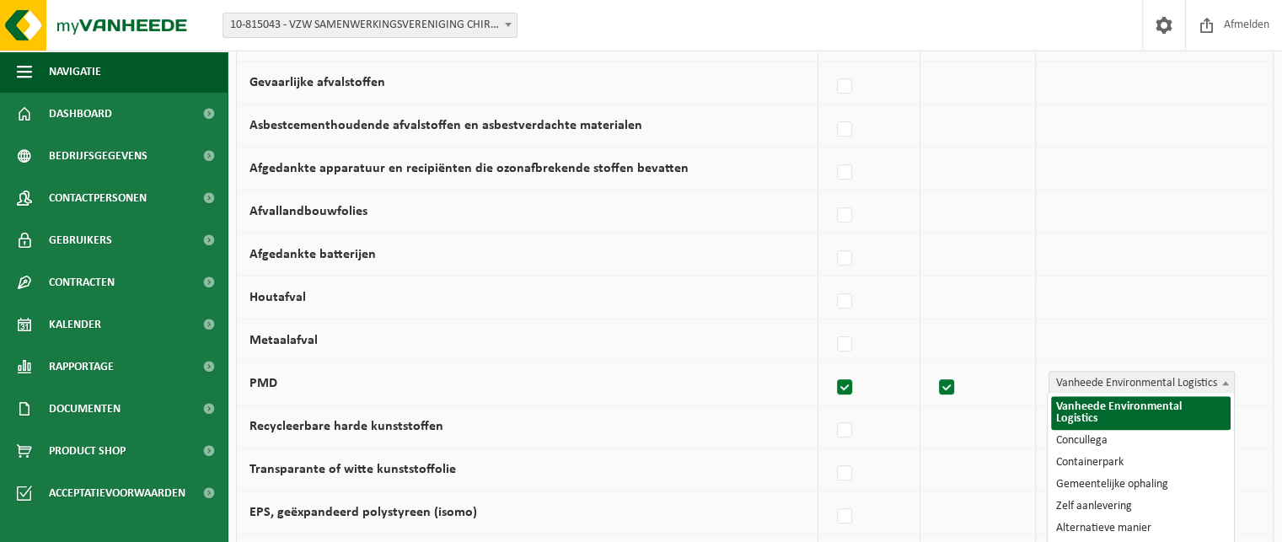
click at [1132, 381] on span "Vanheede Environmental Logistics" at bounding box center [1142, 384] width 185 height 24
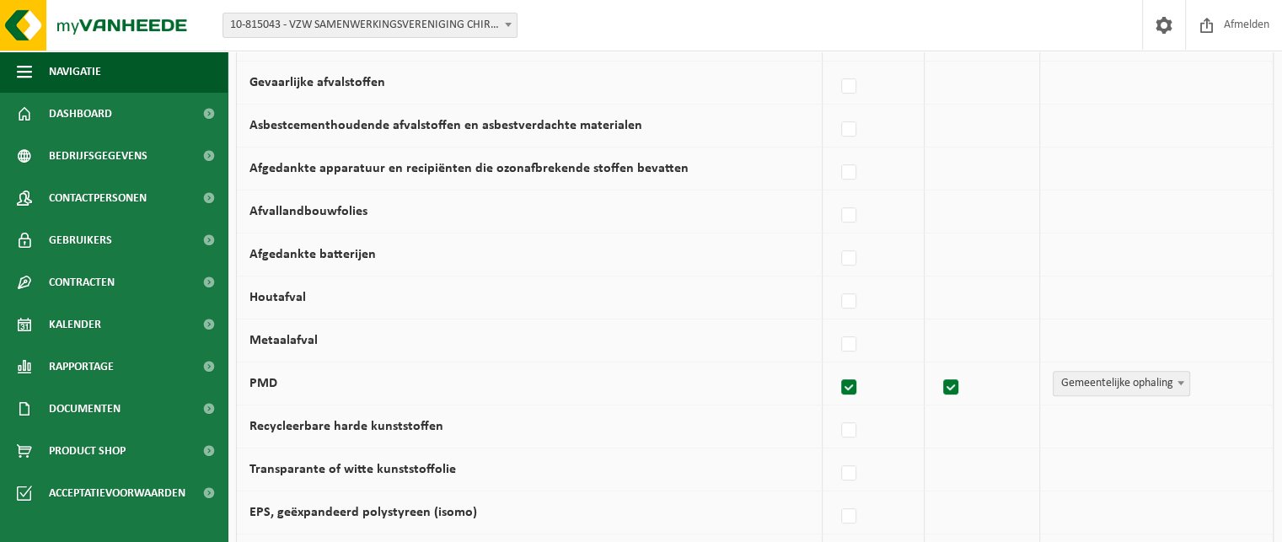
select select "Gemeentelijke ophaling"
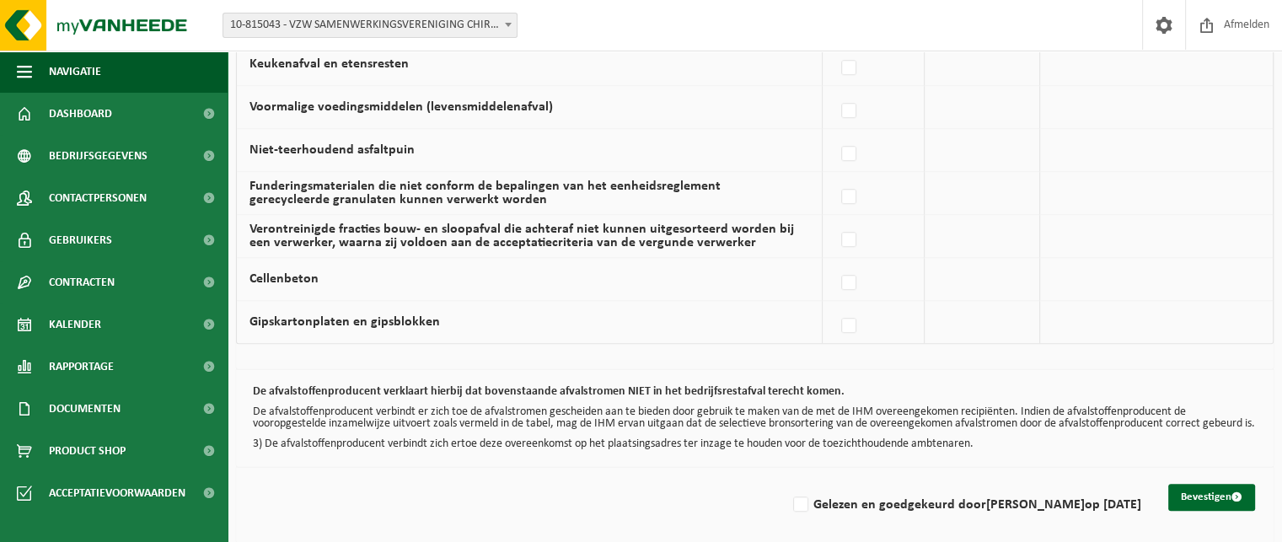
scroll to position [1224, 0]
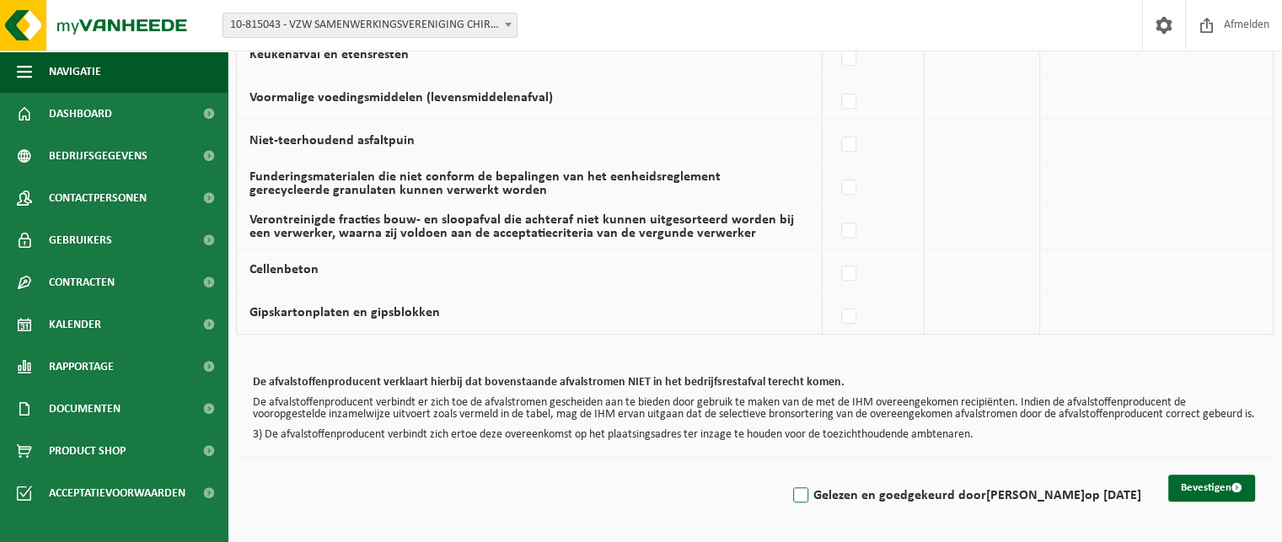
click at [790, 496] on label "Gelezen en goedgekeurd door KATRIEN VERHEYE op 21/08/25" at bounding box center [966, 495] width 352 height 25
click at [787, 475] on input "Gelezen en goedgekeurd door KATRIEN VERHEYE op 21/08/25" at bounding box center [787, 474] width 1 height 1
checkbox input "true"
click at [1228, 499] on button "Bevestigen" at bounding box center [1211, 488] width 87 height 27
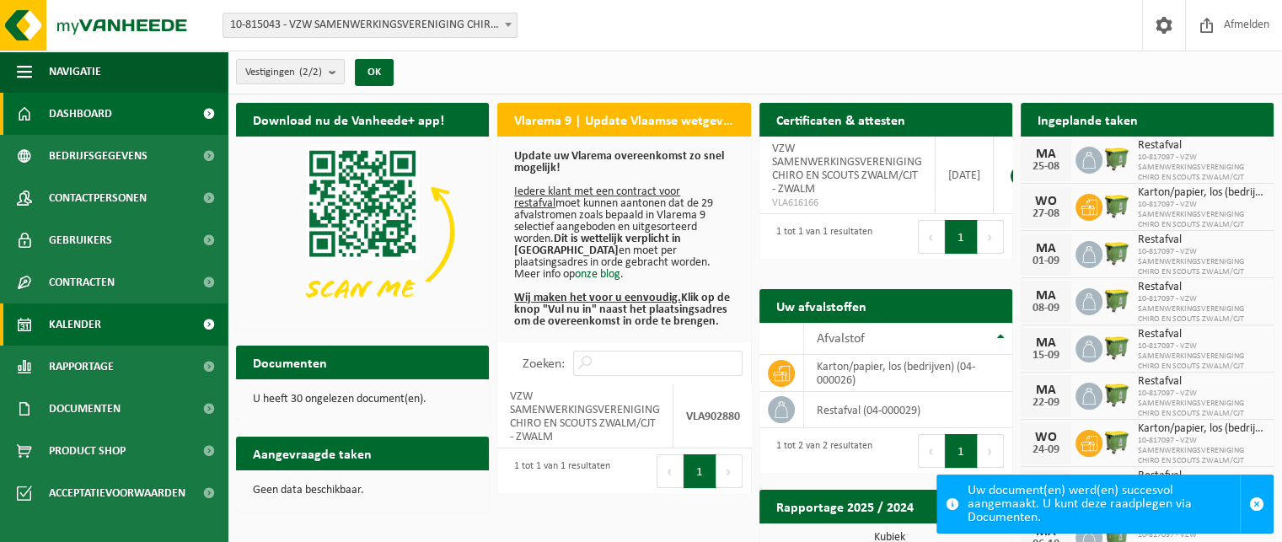
drag, startPoint x: 72, startPoint y: 335, endPoint x: 90, endPoint y: 325, distance: 20.7
click at [73, 335] on span "Kalender" at bounding box center [75, 325] width 52 height 42
